Goal: Task Accomplishment & Management: Use online tool/utility

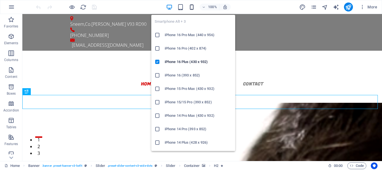
click at [189, 7] on icon "button" at bounding box center [191, 7] width 6 height 6
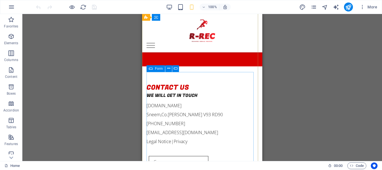
scroll to position [1274, 0]
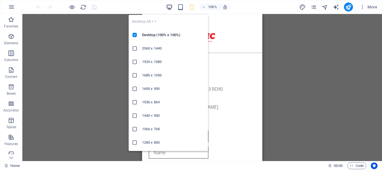
click at [167, 8] on icon "button" at bounding box center [169, 7] width 6 height 6
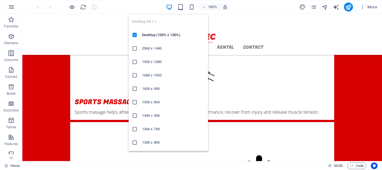
scroll to position [700, 0]
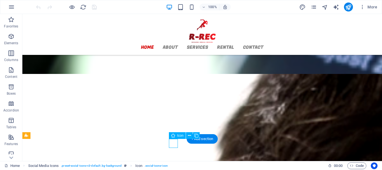
select select "xMidYMid"
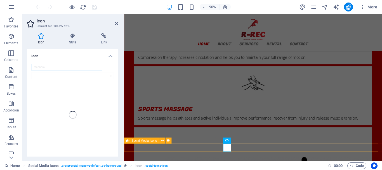
scroll to position [706, 0]
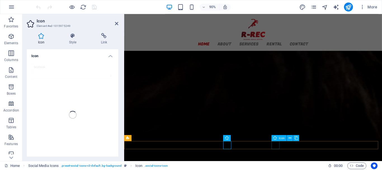
select select "xMidYMid"
select select "px"
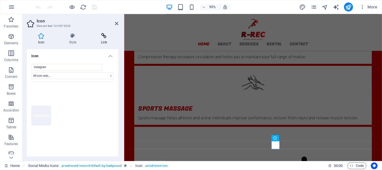
click at [102, 38] on icon at bounding box center [104, 36] width 29 height 6
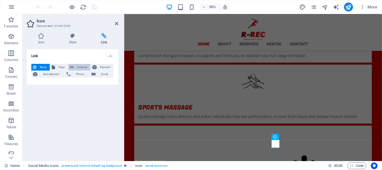
click at [81, 65] on span "External" at bounding box center [81, 67] width 13 height 7
select select "blank"
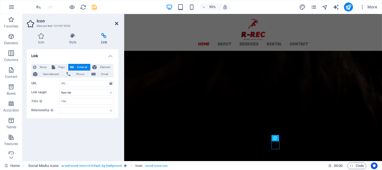
click at [117, 23] on icon at bounding box center [116, 23] width 3 height 4
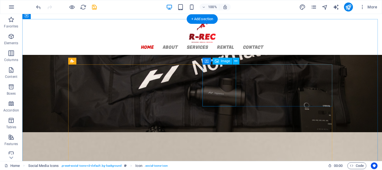
scroll to position [430, 0]
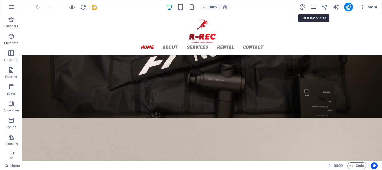
click at [315, 6] on icon "pages" at bounding box center [313, 7] width 6 height 6
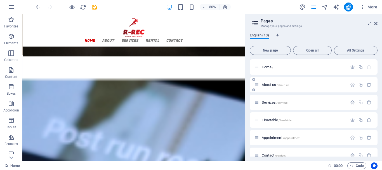
scroll to position [455, 0]
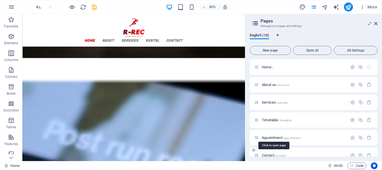
click at [270, 156] on span "Contact /contact" at bounding box center [274, 155] width 24 height 4
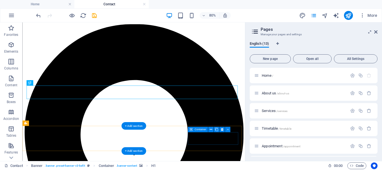
scroll to position [0, 0]
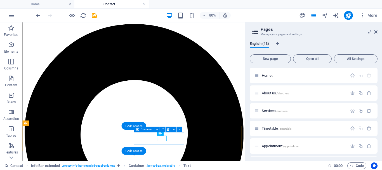
drag, startPoint x: 212, startPoint y: 166, endPoint x: 146, endPoint y: 309, distance: 157.5
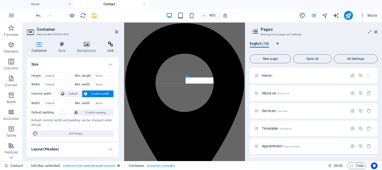
click at [108, 46] on icon at bounding box center [111, 44] width 16 height 6
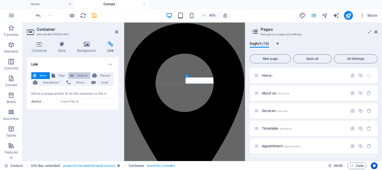
click at [84, 74] on span "External" at bounding box center [81, 75] width 13 height 7
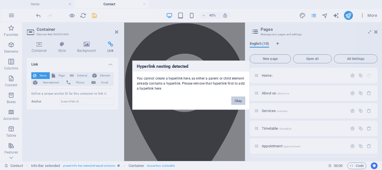
click at [238, 99] on button "Okay" at bounding box center [238, 100] width 14 height 8
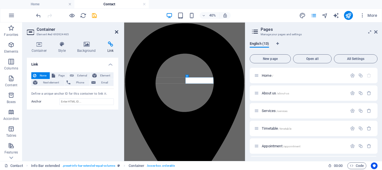
click at [116, 31] on icon at bounding box center [116, 32] width 3 height 4
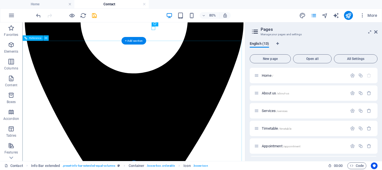
scroll to position [3, 0]
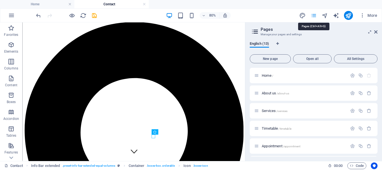
click at [314, 17] on icon "pages" at bounding box center [313, 15] width 6 height 6
click at [145, 5] on link at bounding box center [144, 4] width 3 height 5
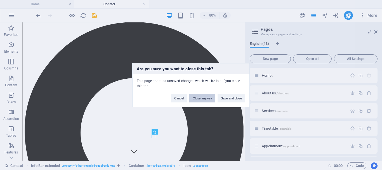
click at [197, 99] on button "Close anyway" at bounding box center [202, 98] width 26 height 8
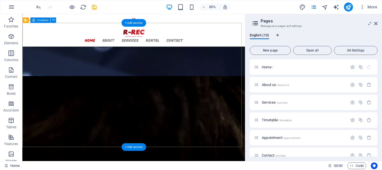
scroll to position [698, 0]
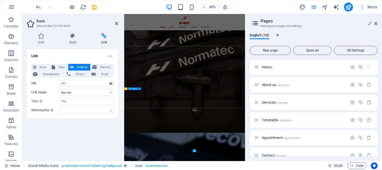
scroll to position [617, 0]
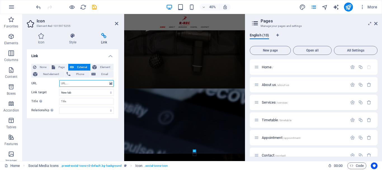
click at [76, 82] on input "URL" at bounding box center [86, 83] width 55 height 7
paste input "[URL][DOMAIN_NAME]"
type input "[URL][DOMAIN_NAME]"
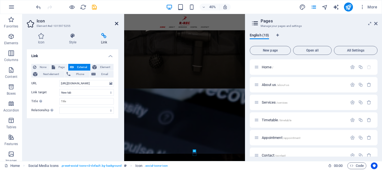
drag, startPoint x: 118, startPoint y: 11, endPoint x: 117, endPoint y: 23, distance: 11.8
click at [117, 23] on icon at bounding box center [116, 23] width 3 height 4
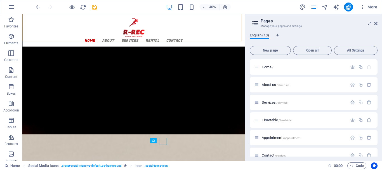
scroll to position [698, 0]
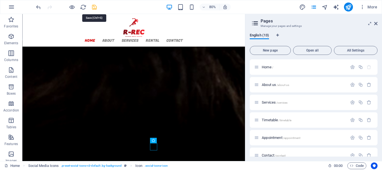
click at [95, 8] on icon "save" at bounding box center [94, 7] width 6 height 6
checkbox input "false"
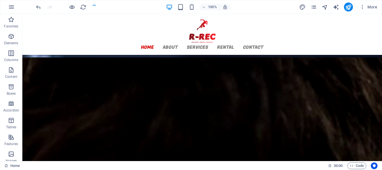
scroll to position [673, 0]
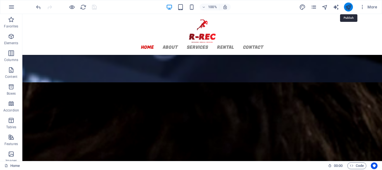
click at [345, 5] on icon "publish" at bounding box center [348, 7] width 6 height 6
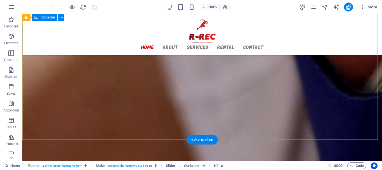
scroll to position [700, 0]
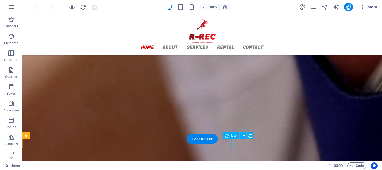
select select "xMidYMid"
select select "px"
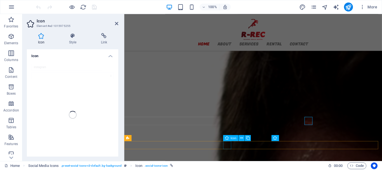
scroll to position [710, 0]
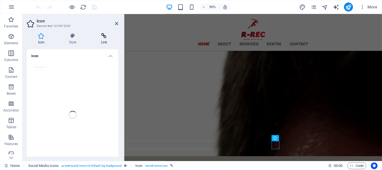
click at [106, 38] on icon at bounding box center [104, 36] width 29 height 6
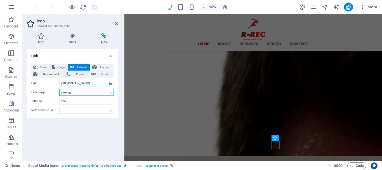
click at [110, 92] on select "New tab Same tab Overlay" at bounding box center [86, 92] width 55 height 7
click at [59, 89] on select "New tab Same tab Overlay" at bounding box center [86, 92] width 55 height 7
click at [112, 100] on input "Title Additional link description, should not be the same as the link text. The…" at bounding box center [86, 101] width 55 height 7
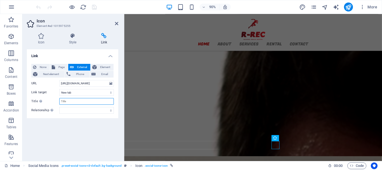
click at [112, 100] on input "Title Additional link description, should not be the same as the link text. The…" at bounding box center [86, 101] width 55 height 7
click at [119, 103] on div "Icon Style Link Icon instagram All icon sets... IcoFont Ionicons FontAwesome Br…" at bounding box center [72, 95] width 100 height 132
click at [118, 23] on icon at bounding box center [116, 23] width 3 height 4
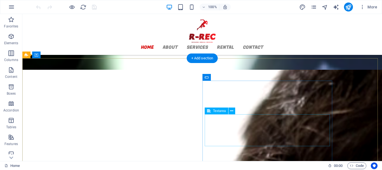
scroll to position [700, 0]
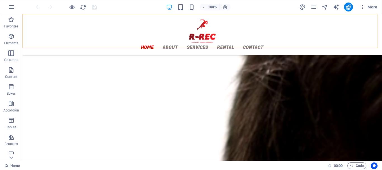
click at [162, 43] on div "Home About Services Rental Contact" at bounding box center [201, 34] width 359 height 41
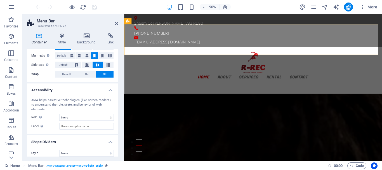
scroll to position [0, 0]
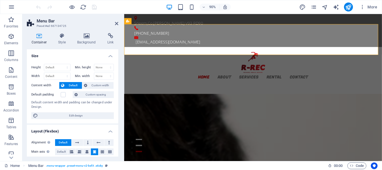
click at [39, 38] on icon at bounding box center [39, 36] width 25 height 6
click at [61, 38] on icon at bounding box center [62, 36] width 17 height 6
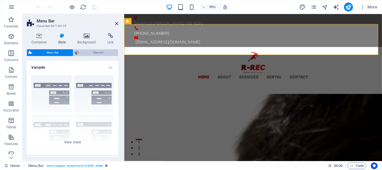
click at [92, 51] on span "Element" at bounding box center [99, 52] width 36 height 7
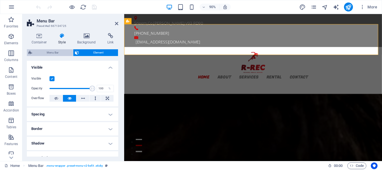
click at [61, 53] on span "Menu Bar" at bounding box center [52, 52] width 37 height 7
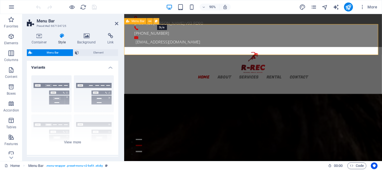
click at [156, 21] on icon at bounding box center [156, 20] width 3 height 5
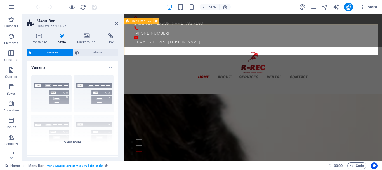
click at [155, 21] on icon at bounding box center [156, 20] width 3 height 5
click at [149, 22] on icon at bounding box center [149, 20] width 3 height 5
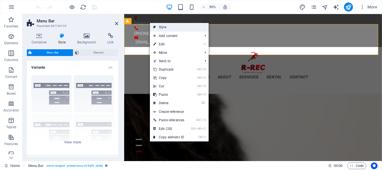
click at [164, 25] on link "Style" at bounding box center [179, 27] width 59 height 8
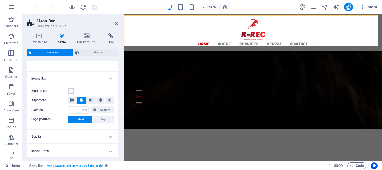
scroll to position [54, 0]
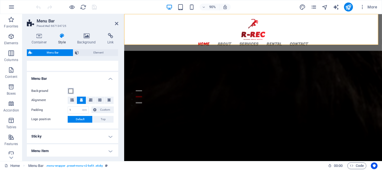
click at [71, 90] on span at bounding box center [70, 91] width 4 height 4
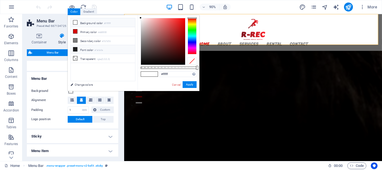
click at [75, 48] on icon at bounding box center [75, 49] width 4 height 4
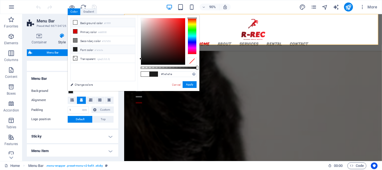
click at [75, 22] on icon at bounding box center [75, 22] width 4 height 4
type input "#ffffff"
click at [174, 85] on link "Cancel" at bounding box center [176, 84] width 10 height 4
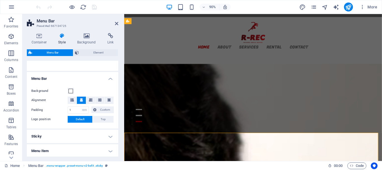
scroll to position [0, 0]
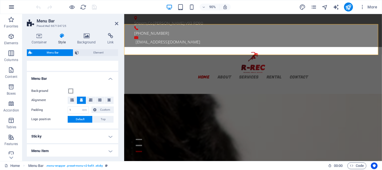
click at [13, 7] on icon "button" at bounding box center [11, 7] width 7 height 7
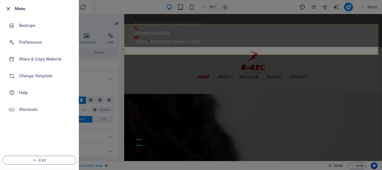
click at [8, 9] on icon "button" at bounding box center [8, 9] width 6 height 6
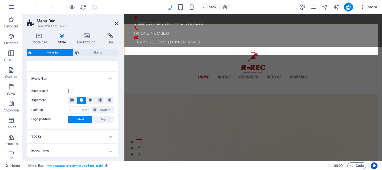
click at [115, 23] on icon at bounding box center [116, 23] width 3 height 4
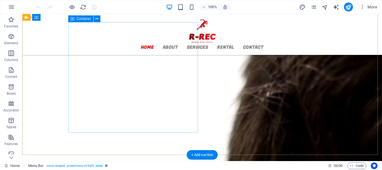
scroll to position [700, 0]
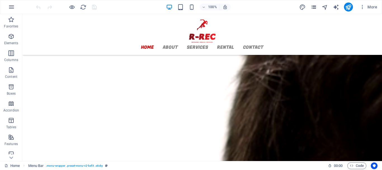
click at [313, 6] on icon "pages" at bounding box center [313, 7] width 6 height 6
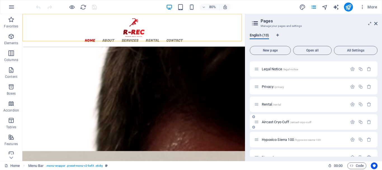
scroll to position [112, 0]
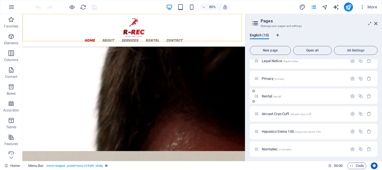
click at [269, 96] on span "Rental /rental" at bounding box center [271, 96] width 19 height 4
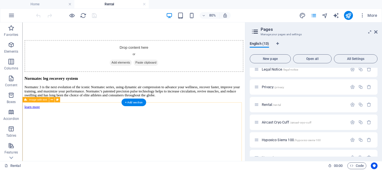
scroll to position [293, 0]
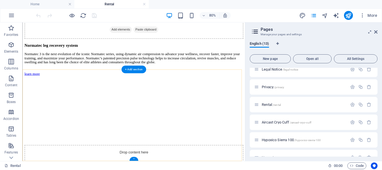
click at [132, 158] on div "+" at bounding box center [133, 159] width 9 height 4
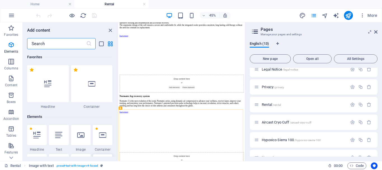
scroll to position [978, 0]
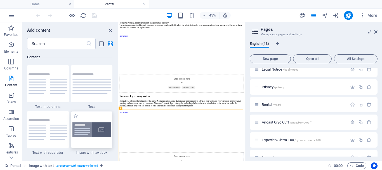
click at [100, 130] on img at bounding box center [91, 129] width 39 height 15
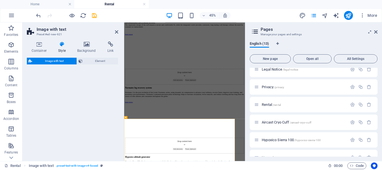
scroll to position [225, 0]
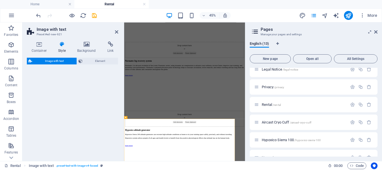
select select "rem"
select select "px"
select select "preset-text-with-image-v4-boxed"
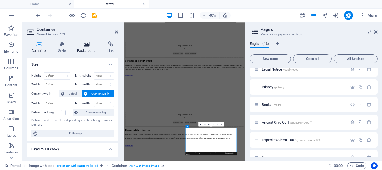
click at [90, 47] on h4 "Background" at bounding box center [88, 47] width 30 height 12
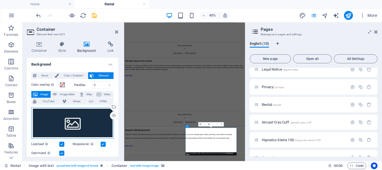
click at [82, 116] on div "Drag files here, click to choose files or select files from Files or our free s…" at bounding box center [72, 123] width 82 height 32
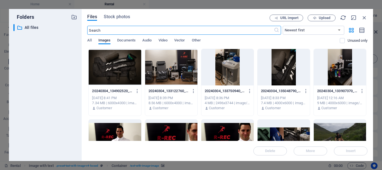
scroll to position [0, 0]
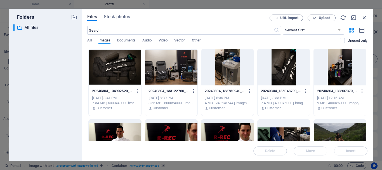
click at [105, 72] on div at bounding box center [115, 67] width 52 height 36
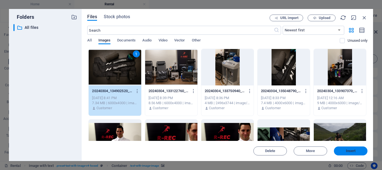
click at [355, 150] on span "Insert" at bounding box center [351, 150] width 10 height 3
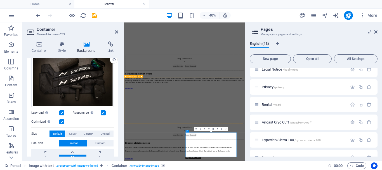
scroll to position [225, 0]
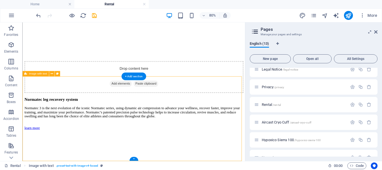
scroll to position [398, 0]
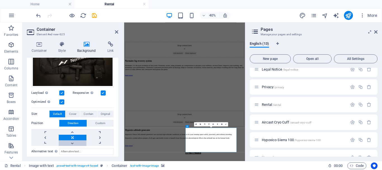
scroll to position [84, 0]
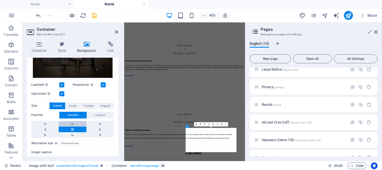
click at [73, 123] on link at bounding box center [72, 124] width 27 height 6
click at [72, 130] on link at bounding box center [72, 129] width 27 height 6
click at [72, 133] on link at bounding box center [72, 135] width 27 height 6
click at [74, 127] on link at bounding box center [72, 129] width 27 height 6
click at [96, 113] on span "Custom" at bounding box center [100, 115] width 10 height 7
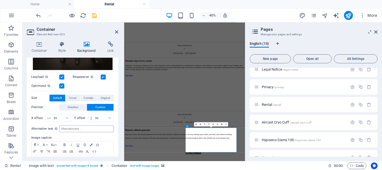
scroll to position [83, 0]
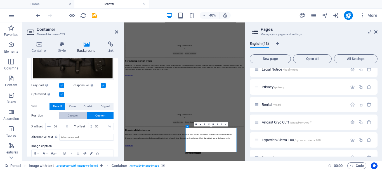
click at [74, 114] on span "Direction" at bounding box center [73, 115] width 11 height 7
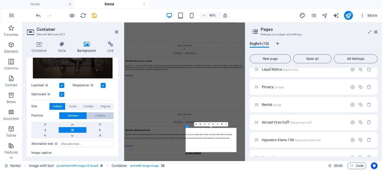
click at [91, 114] on button "Custom" at bounding box center [100, 115] width 27 height 7
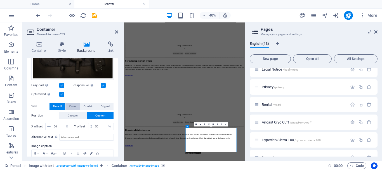
click at [75, 105] on span "Cover" at bounding box center [72, 106] width 7 height 7
click at [85, 106] on span "Contain" at bounding box center [89, 106] width 10 height 7
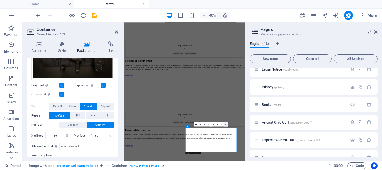
drag, startPoint x: 226, startPoint y: 123, endPoint x: 255, endPoint y: 126, distance: 28.7
click at [226, 123] on link at bounding box center [226, 124] width 4 height 4
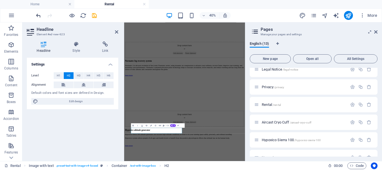
click at [39, 15] on icon "undo" at bounding box center [38, 15] width 6 height 6
click at [39, 16] on icon "undo" at bounding box center [38, 15] width 6 height 6
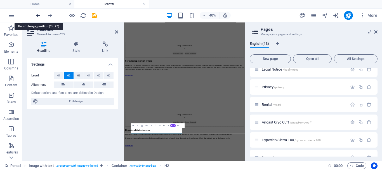
click at [40, 13] on icon "undo" at bounding box center [38, 15] width 6 height 6
click at [39, 13] on icon "undo" at bounding box center [38, 15] width 6 height 6
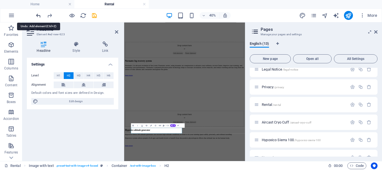
click at [39, 13] on icon "undo" at bounding box center [38, 15] width 6 height 6
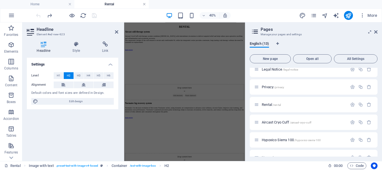
click at [144, 4] on link at bounding box center [144, 4] width 3 height 5
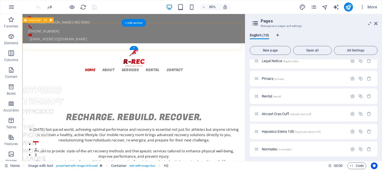
scroll to position [698, 0]
